Goal: Task Accomplishment & Management: Manage account settings

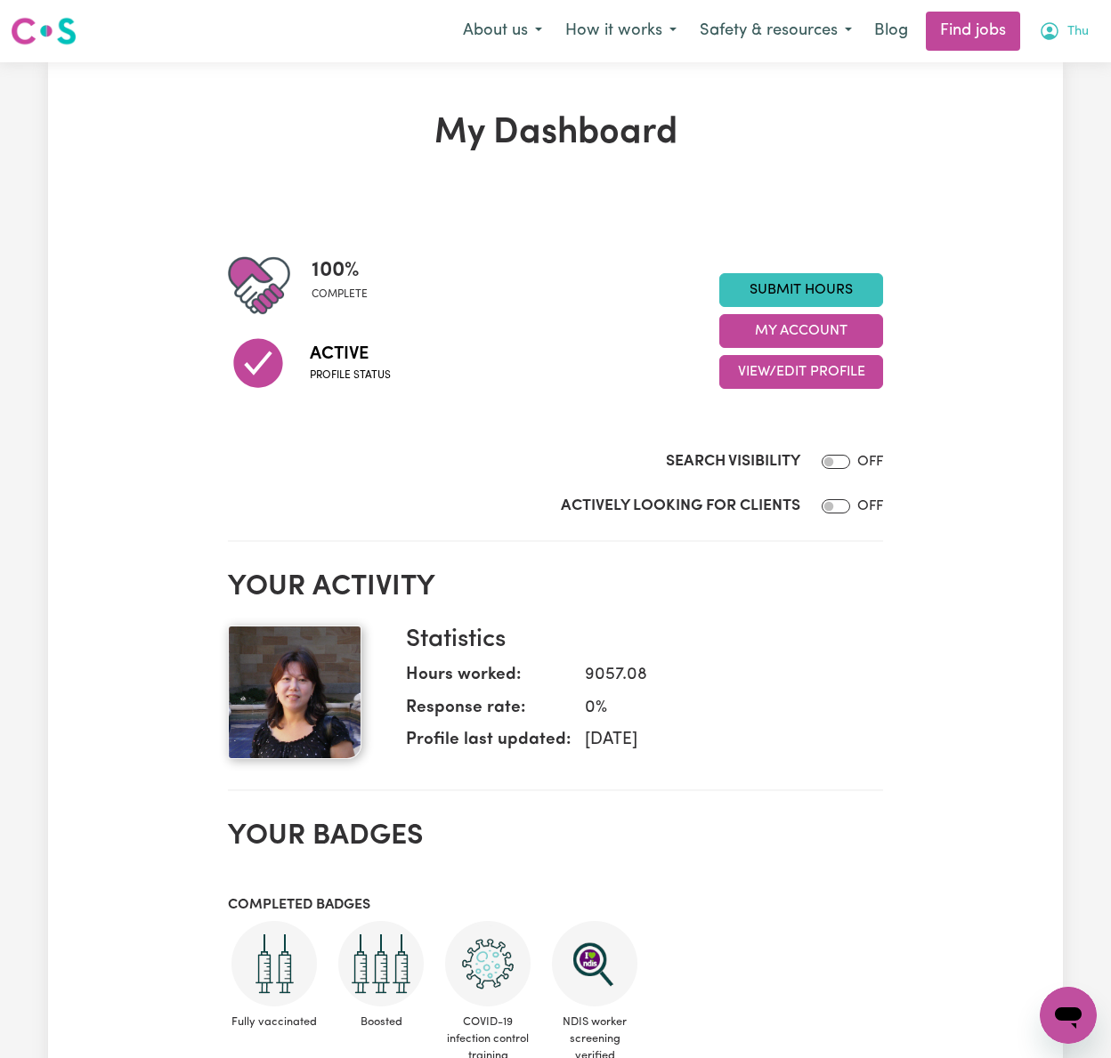
click at [1077, 19] on button "Thu" at bounding box center [1063, 30] width 73 height 37
click at [1057, 125] on link "Logout" at bounding box center [1028, 136] width 141 height 34
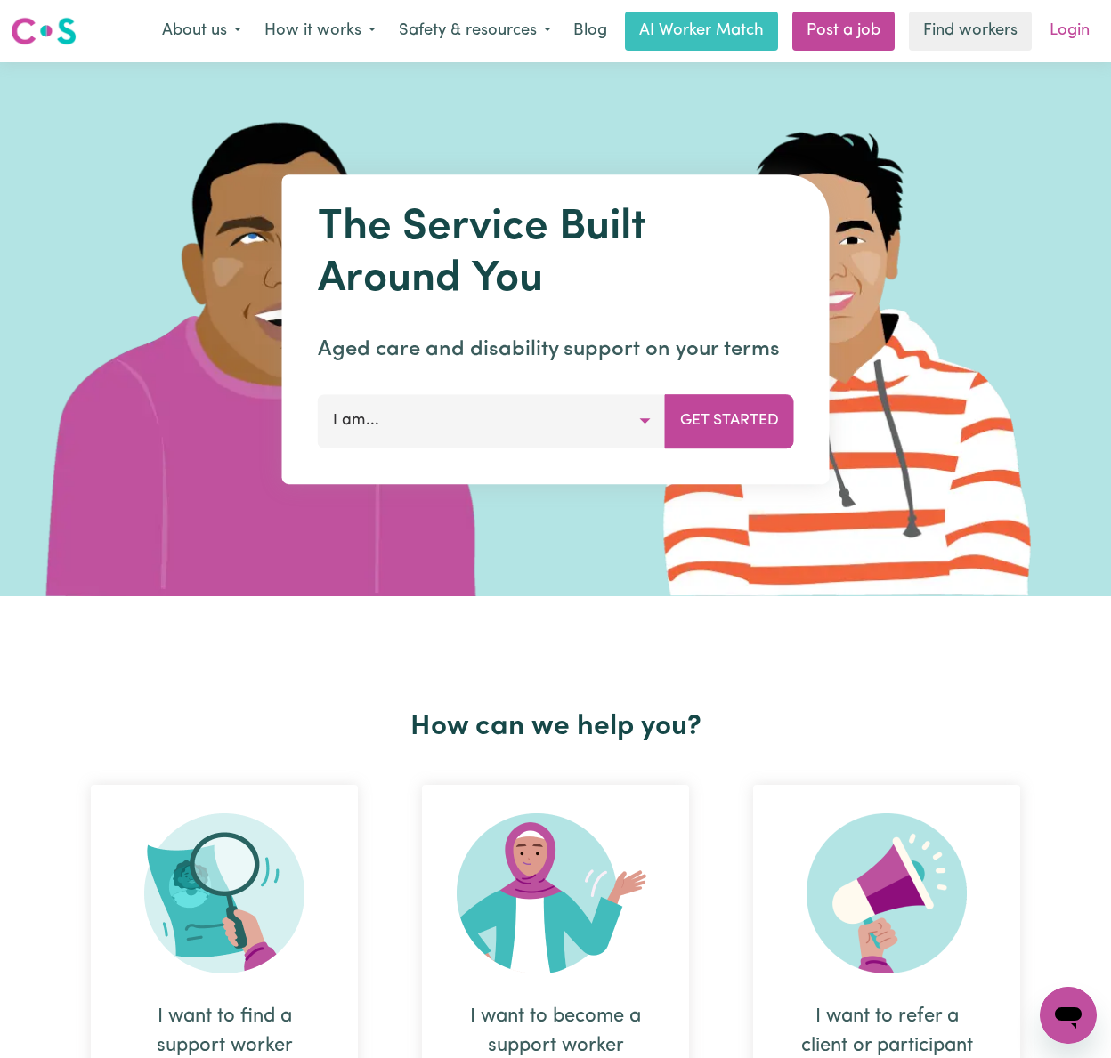
click at [1068, 25] on link "Login" at bounding box center [1068, 31] width 61 height 39
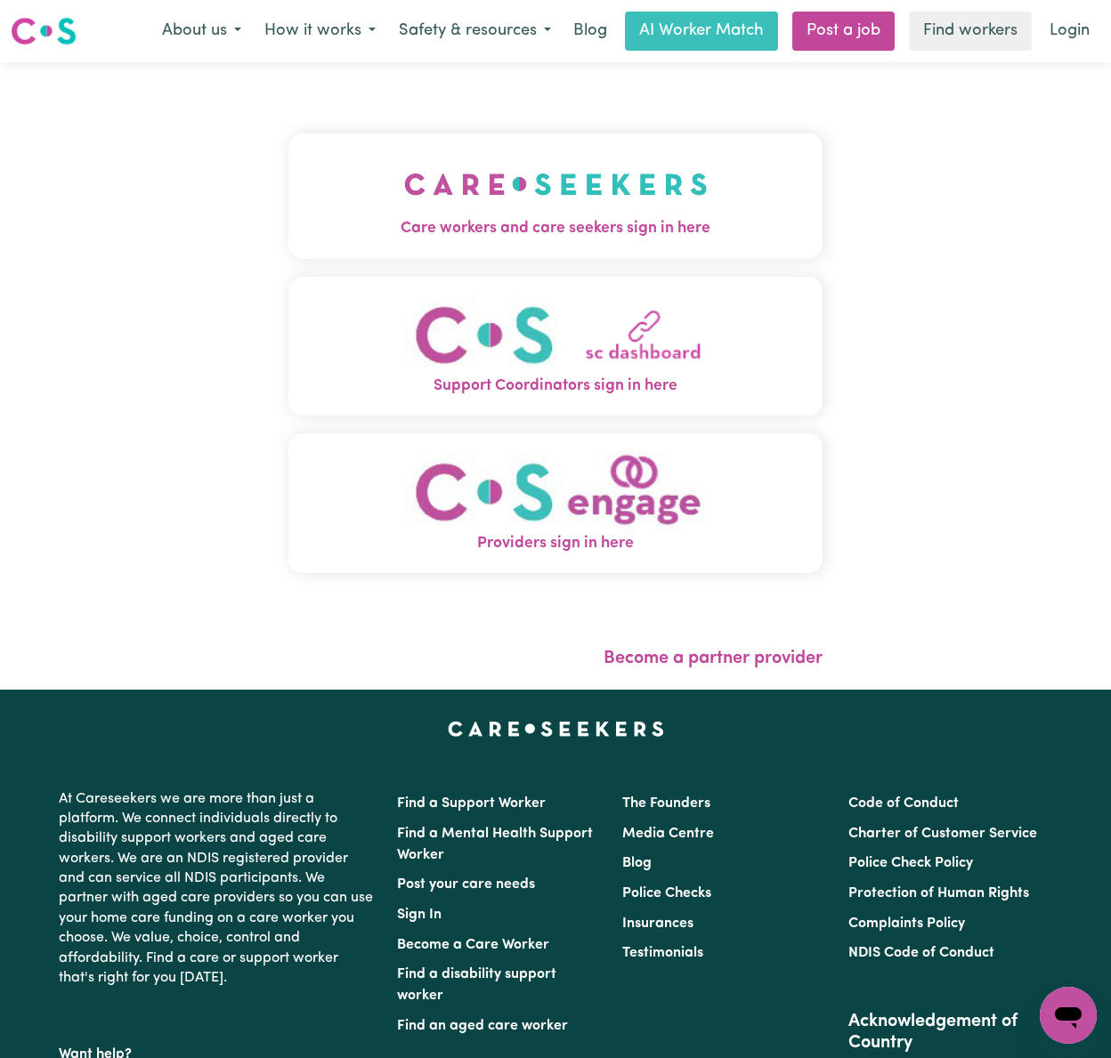
click at [448, 201] on img "Care workers and care seekers sign in here" at bounding box center [555, 184] width 303 height 66
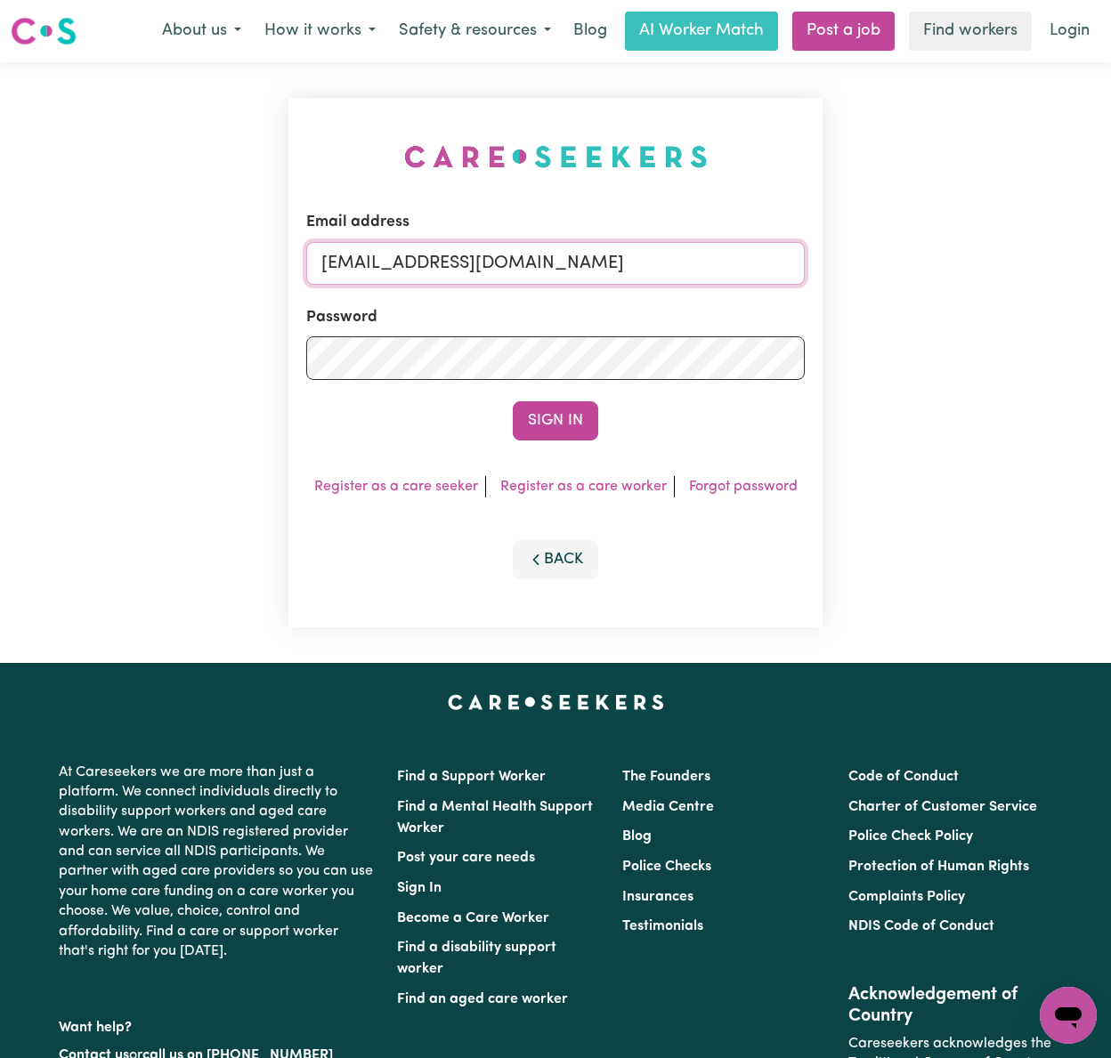
drag, startPoint x: 463, startPoint y: 260, endPoint x: 470, endPoint y: 268, distance: 10.7
click at [461, 258] on input "[EMAIL_ADDRESS][DOMAIN_NAME]" at bounding box center [555, 263] width 498 height 43
drag, startPoint x: 413, startPoint y: 260, endPoint x: 1044, endPoint y: 250, distance: 631.0
click at [1044, 250] on div "Email address [EMAIL_ADDRESS][DOMAIN_NAME] Password Sign In Register as a care …" at bounding box center [555, 362] width 1111 height 601
type input "superuser~[EMAIL_ADDRESS][DOMAIN_NAME]"
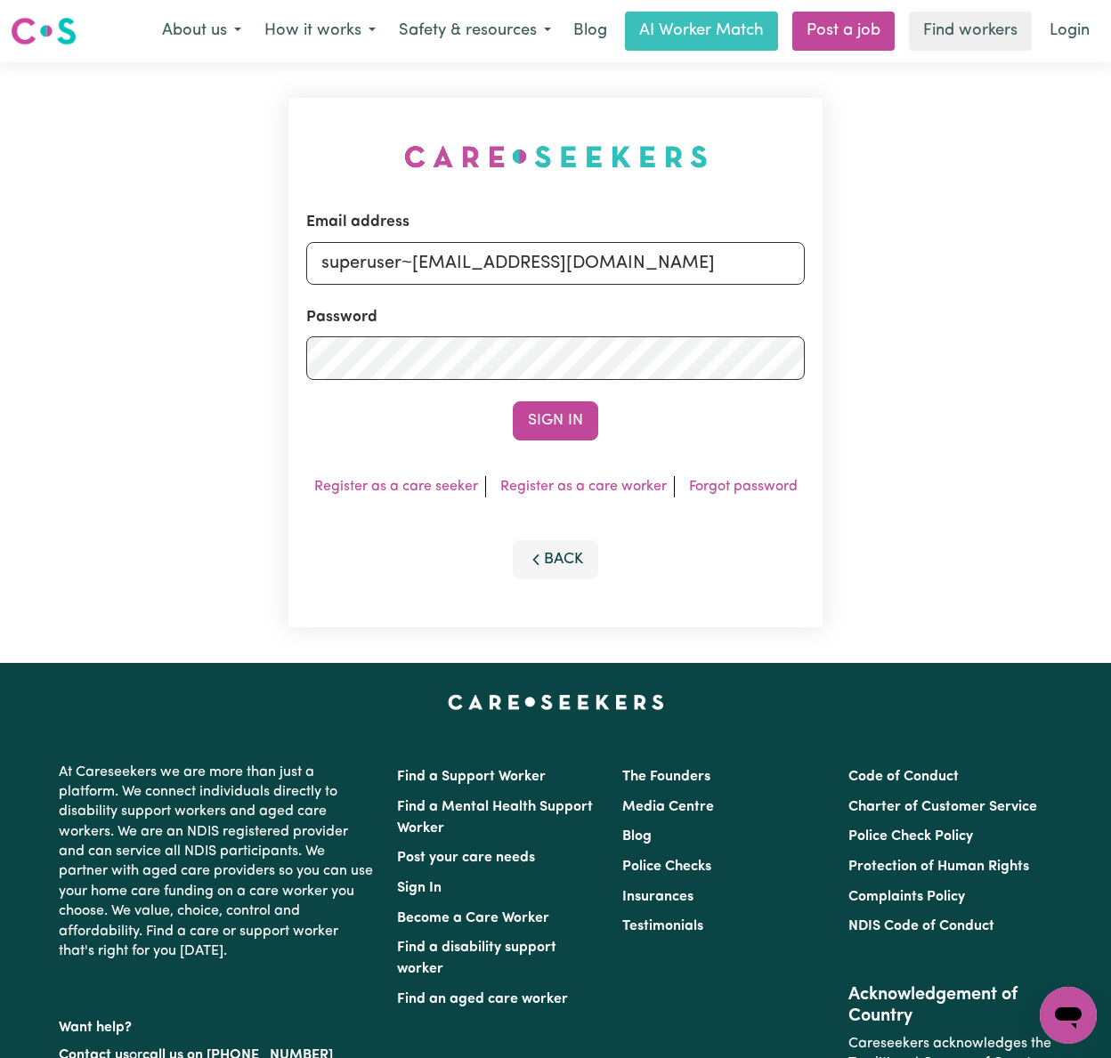
click at [513, 401] on button "Sign In" at bounding box center [555, 420] width 85 height 39
